Goal: Find specific page/section: Find specific page/section

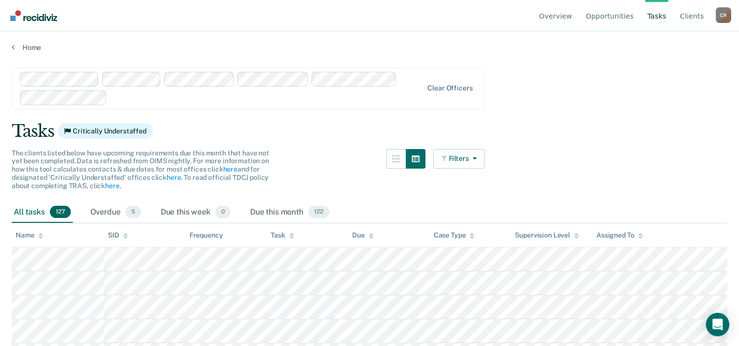
scroll to position [49, 0]
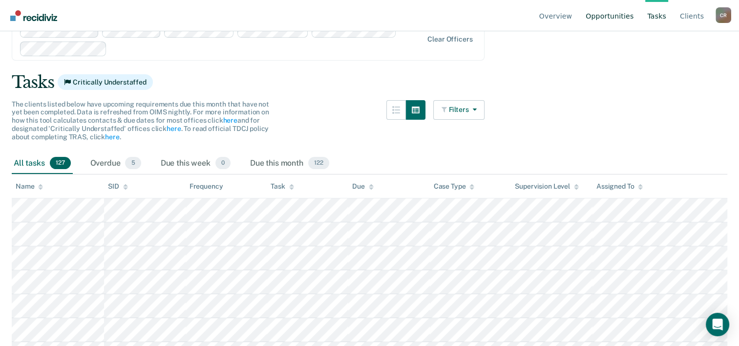
click at [613, 14] on link "Opportunities" at bounding box center [610, 15] width 52 height 31
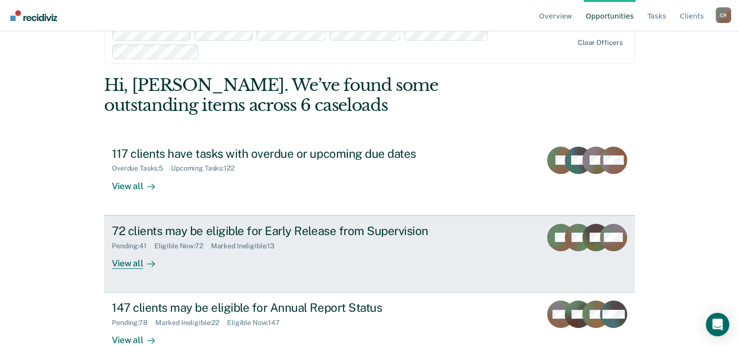
scroll to position [47, 0]
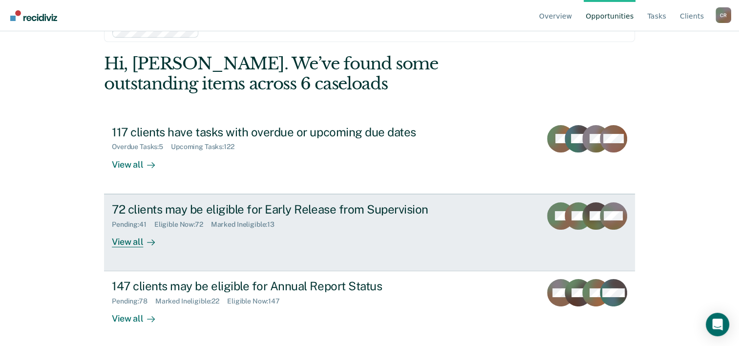
click at [134, 234] on div "View all" at bounding box center [139, 237] width 55 height 19
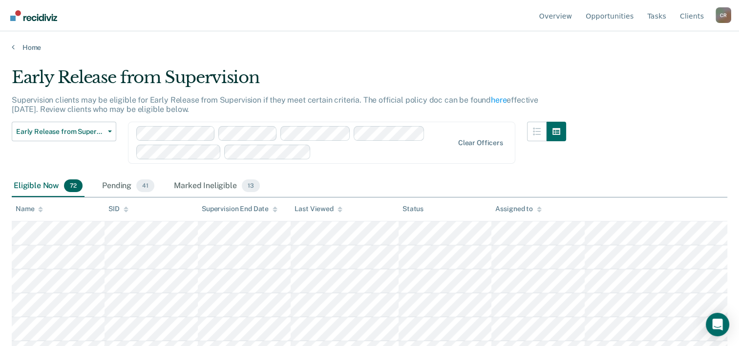
click at [98, 158] on div "Early Release from Supervision Early Release from Supervision Annual Report Sta…" at bounding box center [64, 149] width 105 height 54
click at [99, 128] on span "Early Release from Supervision" at bounding box center [60, 132] width 88 height 8
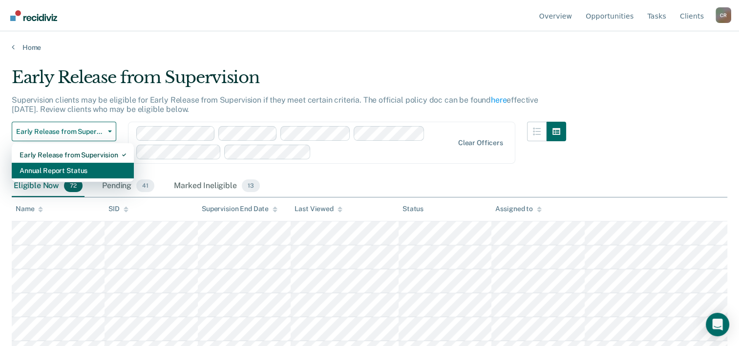
click at [88, 169] on div "Annual Report Status" at bounding box center [73, 171] width 107 height 16
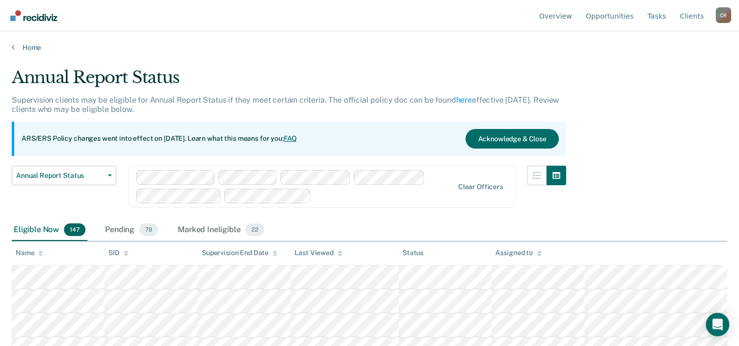
click at [345, 68] on div "Annual Report Status" at bounding box center [289, 81] width 555 height 28
